Goal: Task Accomplishment & Management: Manage account settings

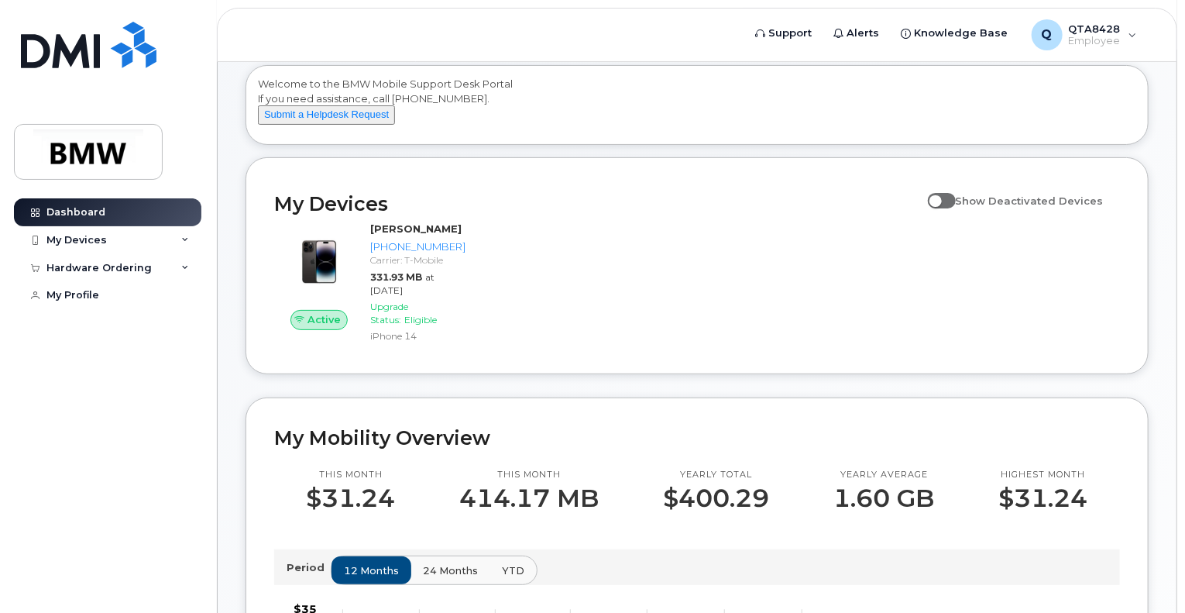
scroll to position [310, 0]
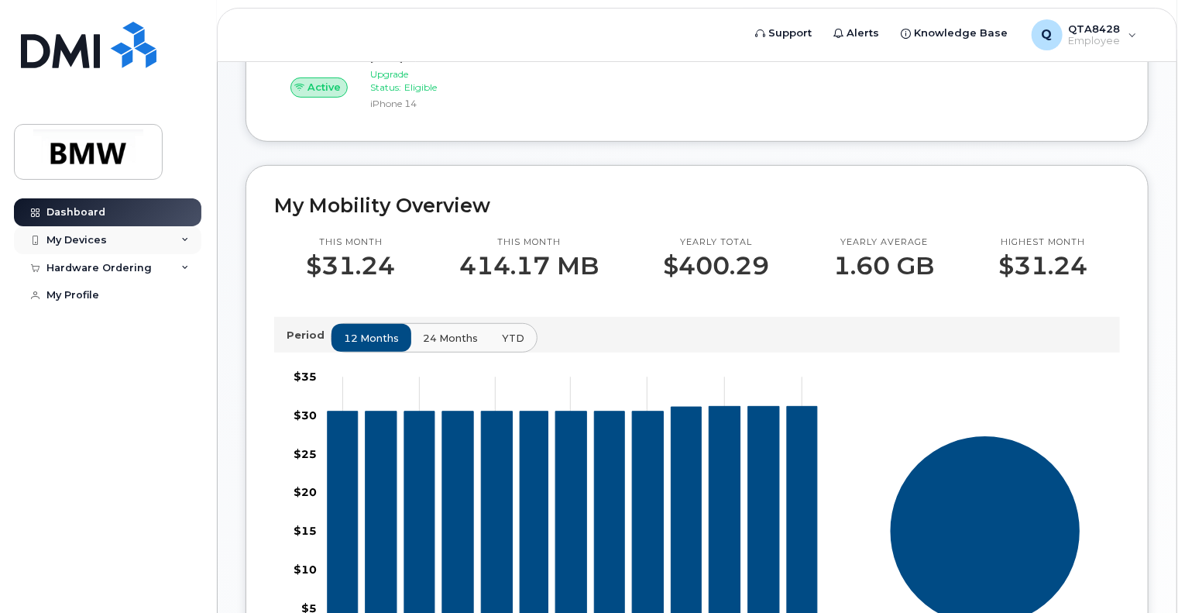
click at [113, 241] on div "My Devices" at bounding box center [107, 240] width 187 height 28
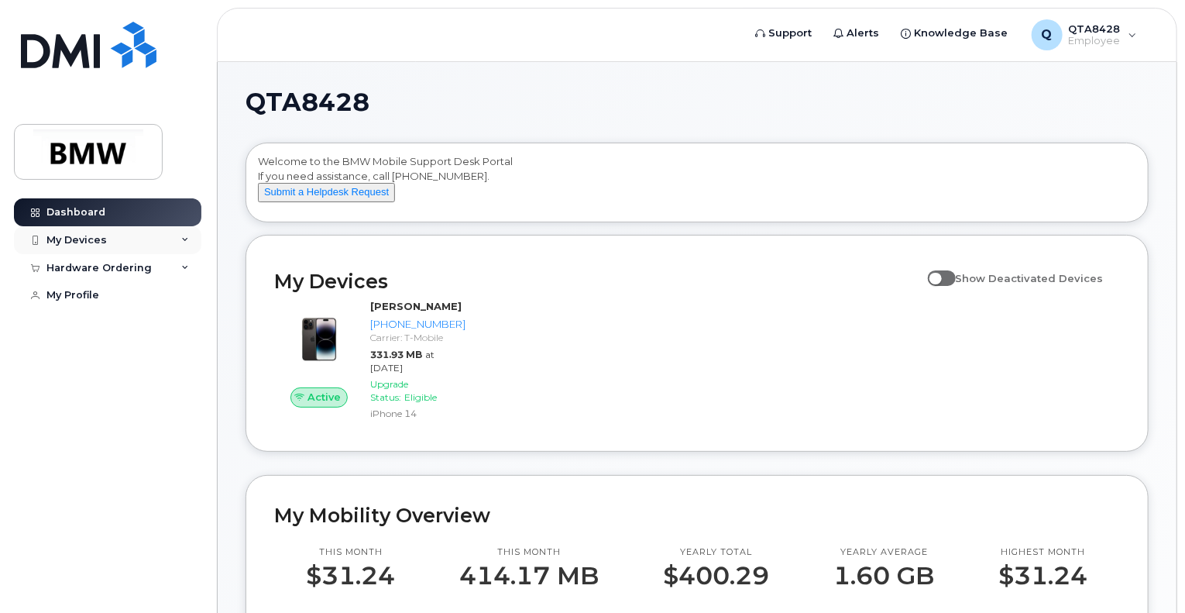
click at [114, 243] on div "My Devices" at bounding box center [107, 240] width 187 height 28
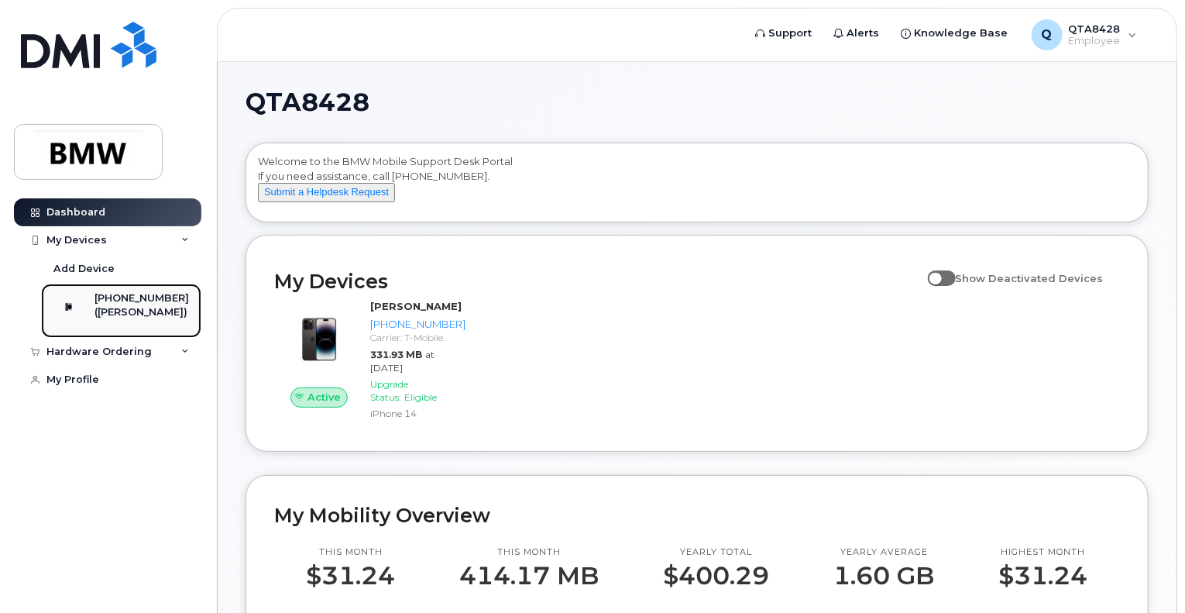
click at [132, 315] on div "([PERSON_NAME])" at bounding box center [141, 312] width 94 height 14
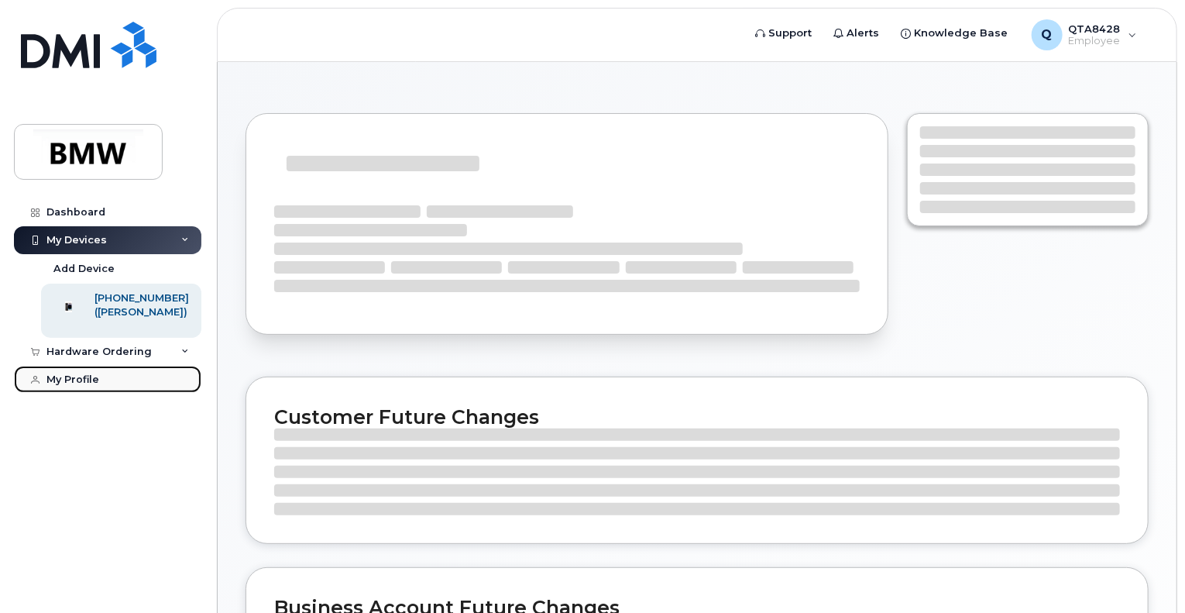
click at [89, 386] on div "My Profile" at bounding box center [72, 379] width 53 height 12
